Goal: Go to known website: Access a specific website the user already knows

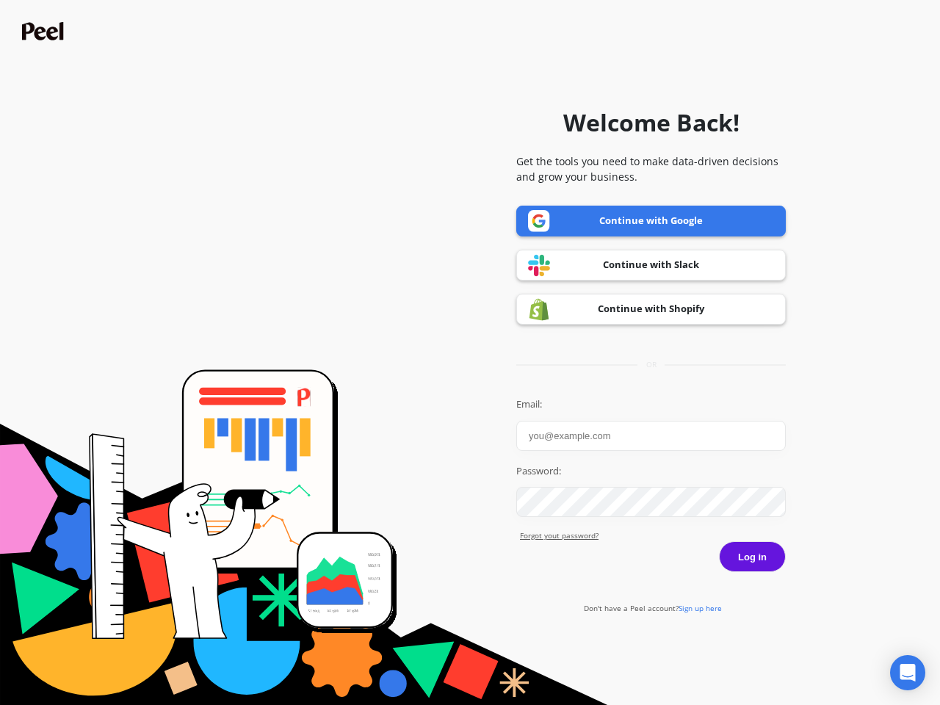
click at [907, 673] on icon "Open Intercom Messenger" at bounding box center [907, 673] width 15 height 18
